Goal: Understand process/instructions: Learn how to perform a task or action

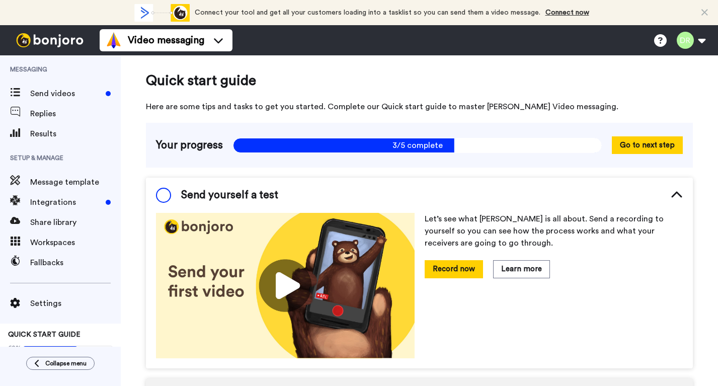
scroll to position [12, 0]
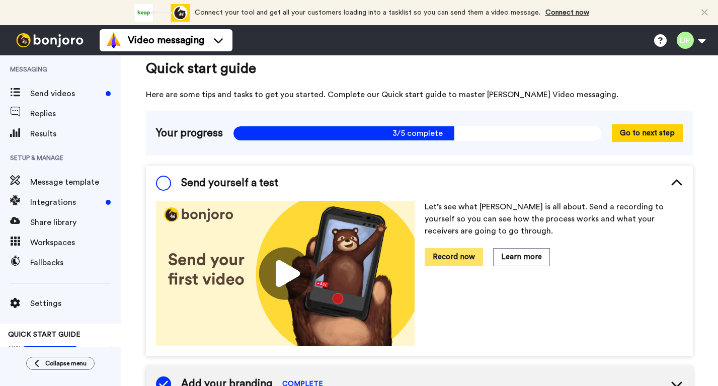
click at [442, 259] on button "Record now" at bounding box center [454, 257] width 58 height 18
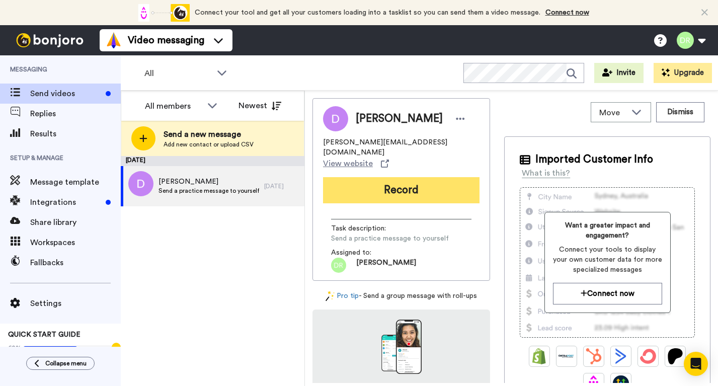
click at [393, 177] on button "Record" at bounding box center [401, 190] width 156 height 26
